Goal: Navigation & Orientation: Find specific page/section

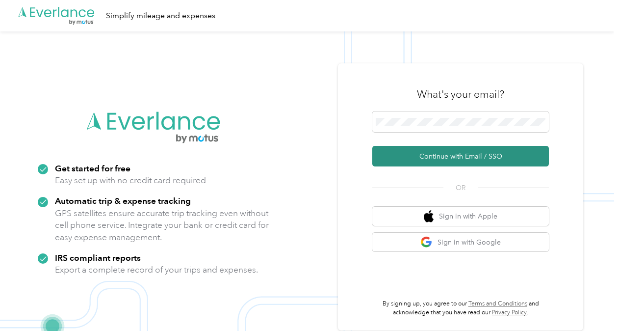
click at [445, 153] on button "Continue with Email / SSO" at bounding box center [460, 156] width 177 height 21
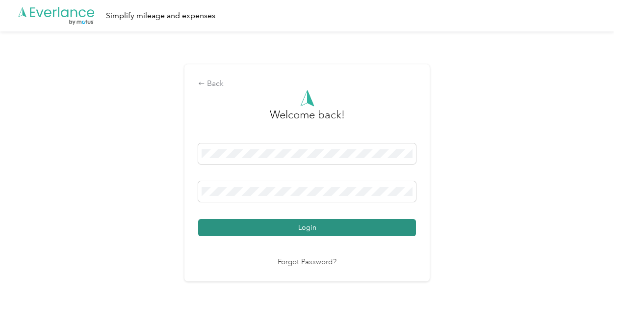
click at [311, 227] on button "Login" at bounding box center [307, 227] width 218 height 17
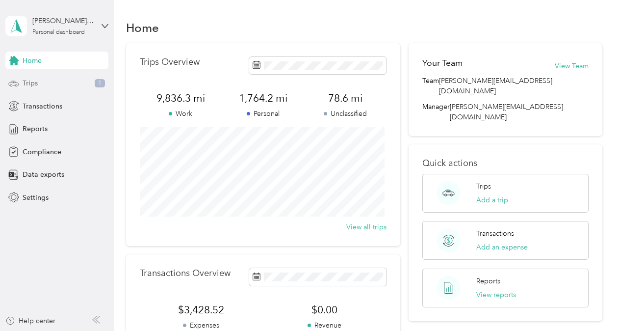
click at [28, 86] on span "Trips" at bounding box center [30, 83] width 15 height 10
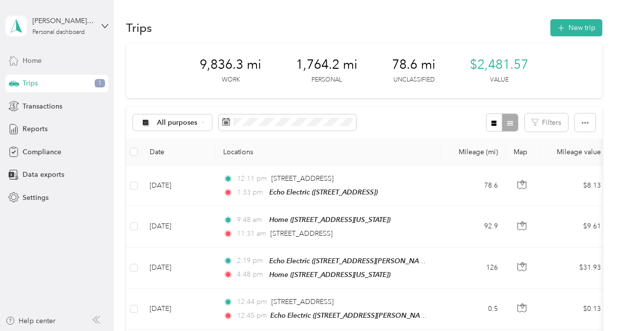
click at [34, 61] on span "Home" at bounding box center [32, 60] width 19 height 10
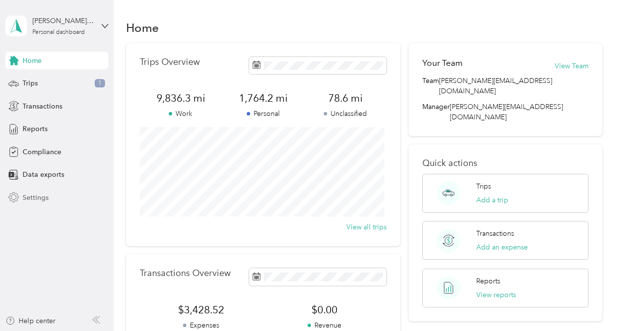
click at [28, 195] on span "Settings" at bounding box center [36, 197] width 26 height 10
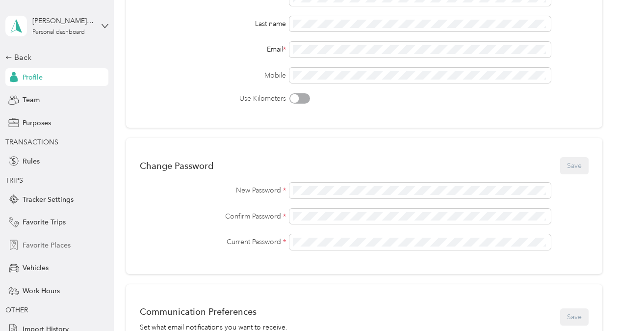
scroll to position [117, 0]
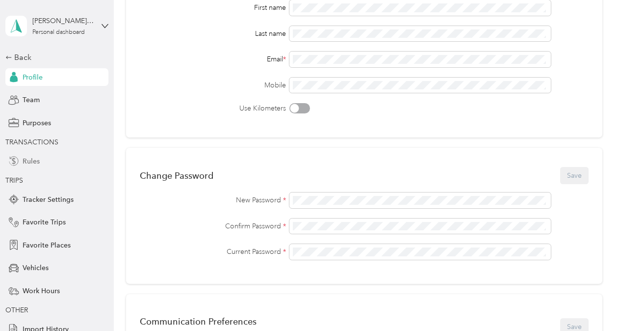
click at [33, 164] on span "Rules" at bounding box center [31, 161] width 17 height 10
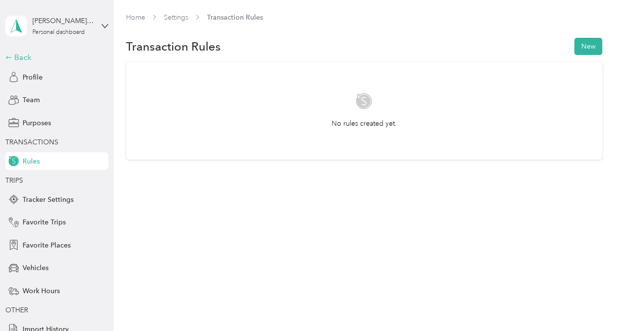
click at [8, 55] on div "Back" at bounding box center [54, 57] width 98 height 12
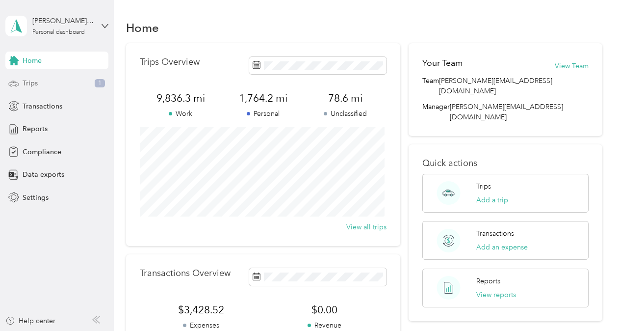
click at [34, 81] on span "Trips" at bounding box center [30, 83] width 15 height 10
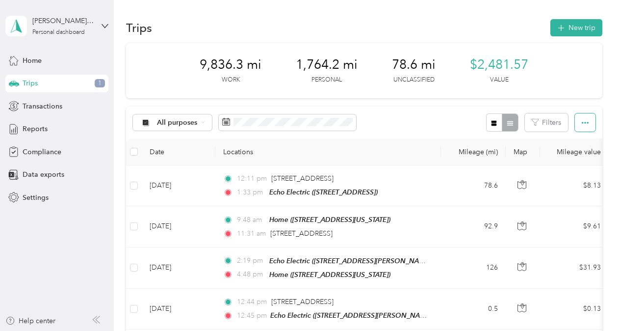
click at [583, 123] on icon "button" at bounding box center [585, 123] width 7 height 2
click at [201, 121] on icon at bounding box center [203, 122] width 4 height 4
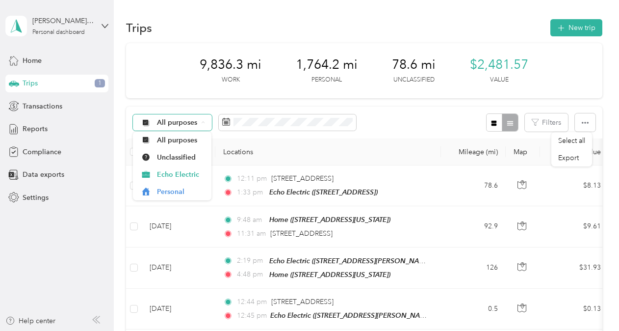
click at [201, 121] on icon at bounding box center [203, 122] width 4 height 4
click at [42, 151] on span "Compliance" at bounding box center [42, 152] width 39 height 10
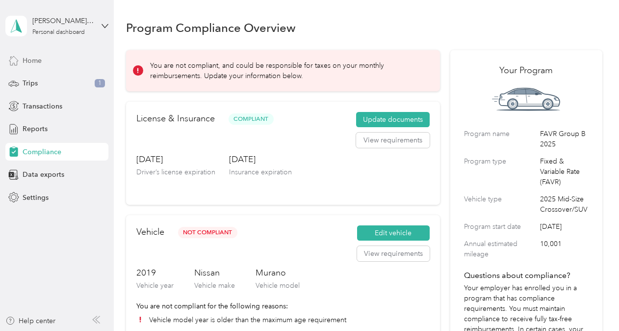
click at [38, 59] on span "Home" at bounding box center [32, 60] width 19 height 10
